Goal: Browse casually

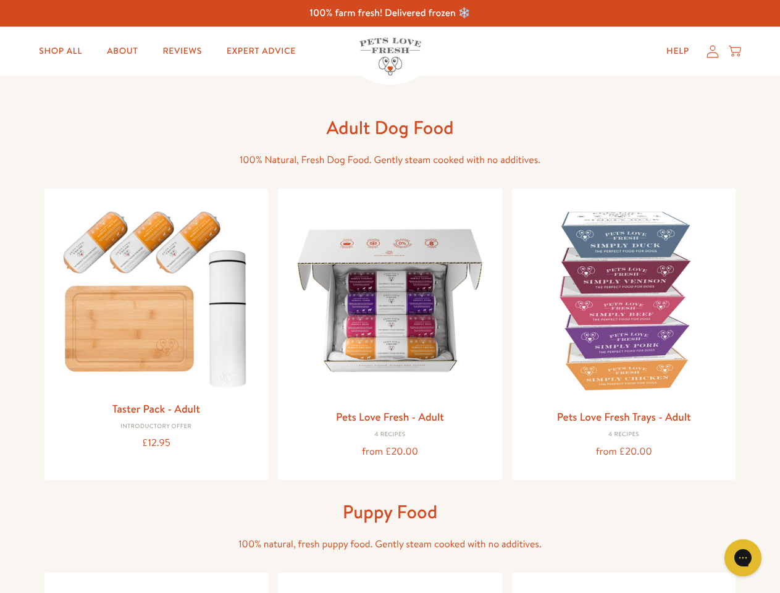
click at [743, 558] on icon "Open gorgias live chat" at bounding box center [743, 557] width 12 height 12
